Goal: Information Seeking & Learning: Learn about a topic

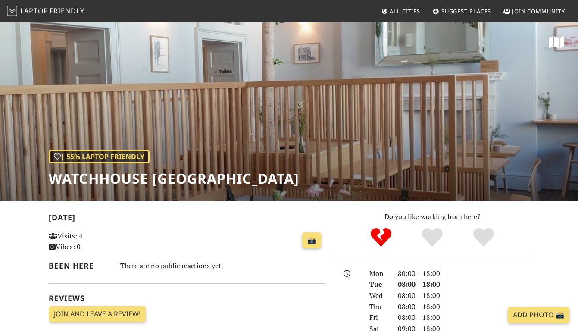
click at [59, 9] on span "Friendly" at bounding box center [67, 10] width 34 height 9
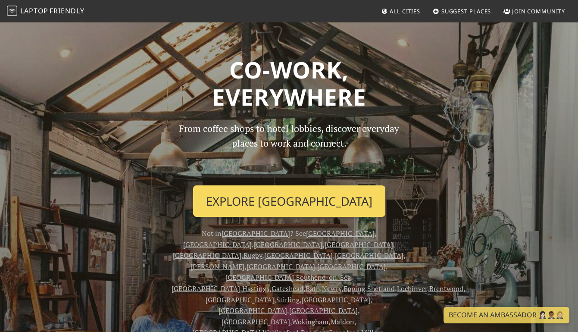
click at [272, 202] on link "Explore London" at bounding box center [289, 201] width 192 height 32
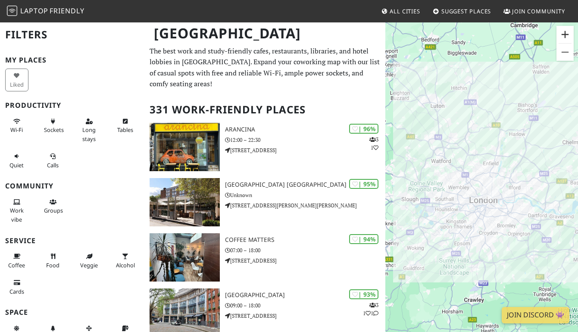
click at [562, 34] on button "Zoom in" at bounding box center [564, 34] width 17 height 17
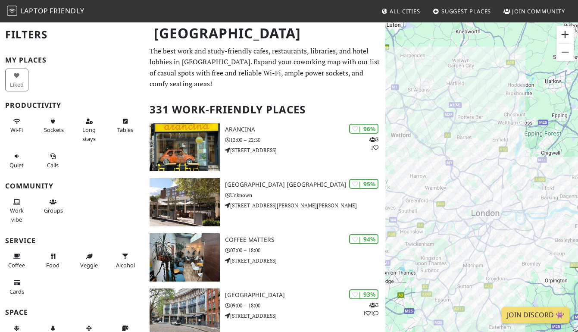
click at [562, 34] on button "Zoom in" at bounding box center [564, 34] width 17 height 17
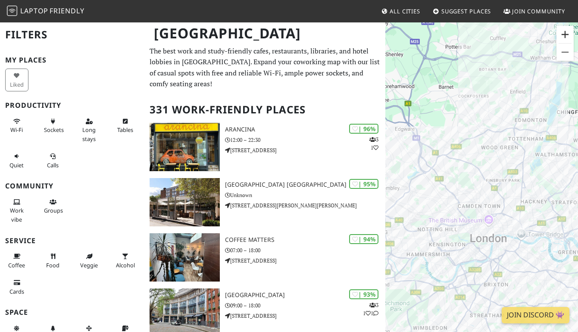
click at [562, 34] on button "Zoom in" at bounding box center [564, 34] width 17 height 17
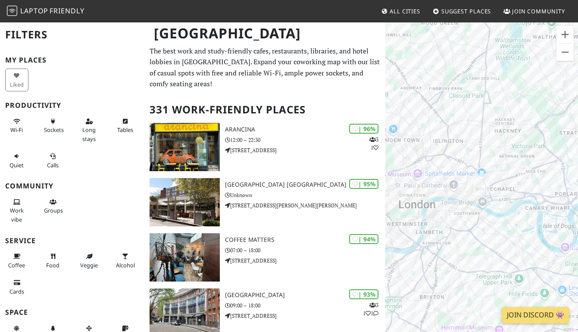
drag, startPoint x: 560, startPoint y: 218, endPoint x: 479, endPoint y: 123, distance: 125.0
click at [479, 123] on div "To navigate, press the arrow keys." at bounding box center [481, 188] width 193 height 332
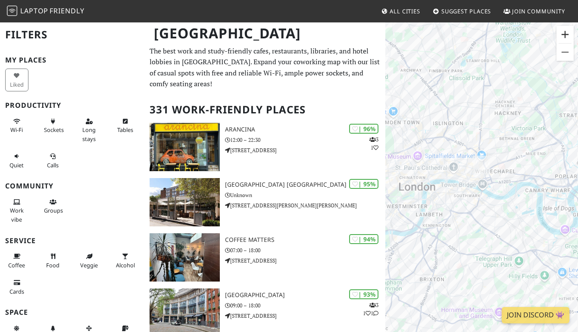
click at [567, 36] on button "Zoom in" at bounding box center [564, 34] width 17 height 17
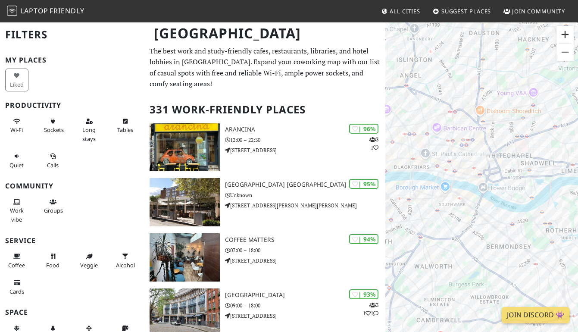
click at [567, 36] on button "Zoom in" at bounding box center [564, 34] width 17 height 17
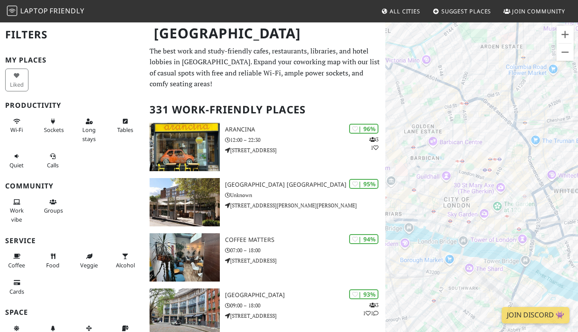
drag, startPoint x: 459, startPoint y: 230, endPoint x: 555, endPoint y: 217, distance: 97.4
click at [555, 218] on div "To navigate, press the arrow keys." at bounding box center [481, 188] width 193 height 332
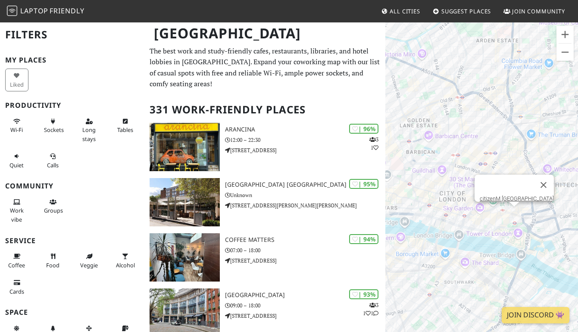
click at [516, 215] on div "To navigate, press the arrow keys. citizenM Tower of London" at bounding box center [481, 188] width 193 height 332
click at [511, 214] on div "To navigate, press the arrow keys. citizenM Tower of London citizenM Tower of L…" at bounding box center [481, 188] width 193 height 332
click at [512, 195] on link "citizenM Tower of London" at bounding box center [517, 198] width 74 height 6
click at [463, 162] on link "Brasserie Blanc - Threadneedle Street" at bounding box center [469, 165] width 92 height 6
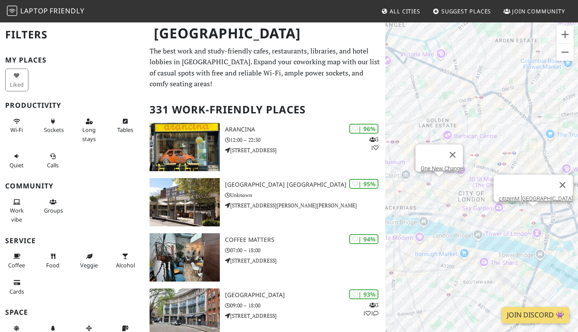
click at [436, 184] on div "To navigate, press the arrow keys. citizenM Tower of London One New Change" at bounding box center [481, 188] width 193 height 332
click at [440, 165] on link "One New Change" at bounding box center [442, 168] width 42 height 6
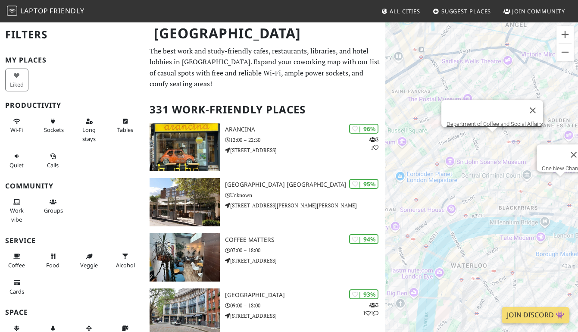
click at [493, 137] on div "To navigate, press the arrow keys. One New Change Department of Coffee and Soci…" at bounding box center [481, 188] width 193 height 332
click at [489, 121] on link "Department of Coffee and Social Affairs" at bounding box center [494, 124] width 97 height 6
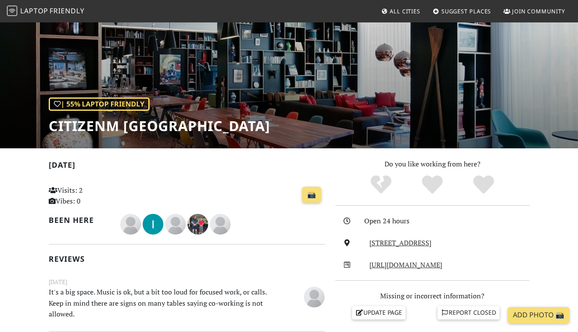
scroll to position [230, 0]
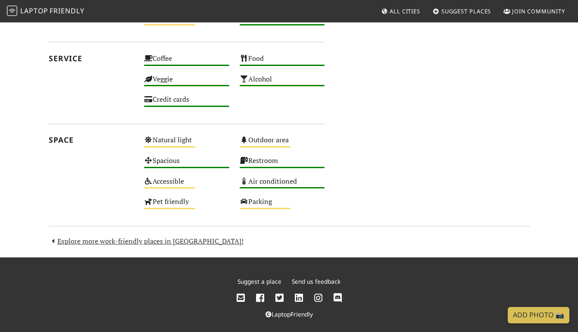
scroll to position [500, 0]
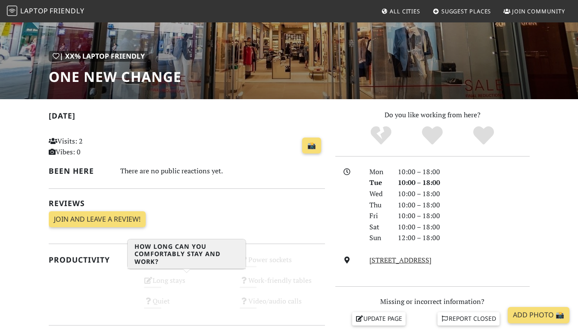
scroll to position [220, 0]
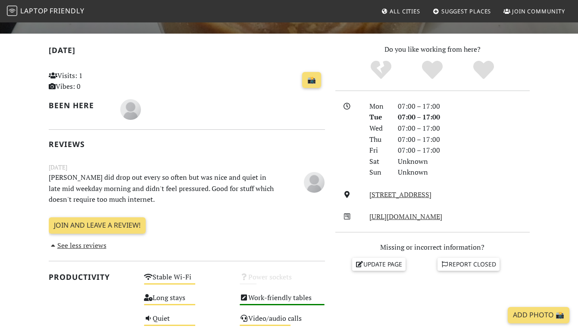
scroll to position [227, 0]
